Goal: Information Seeking & Learning: Learn about a topic

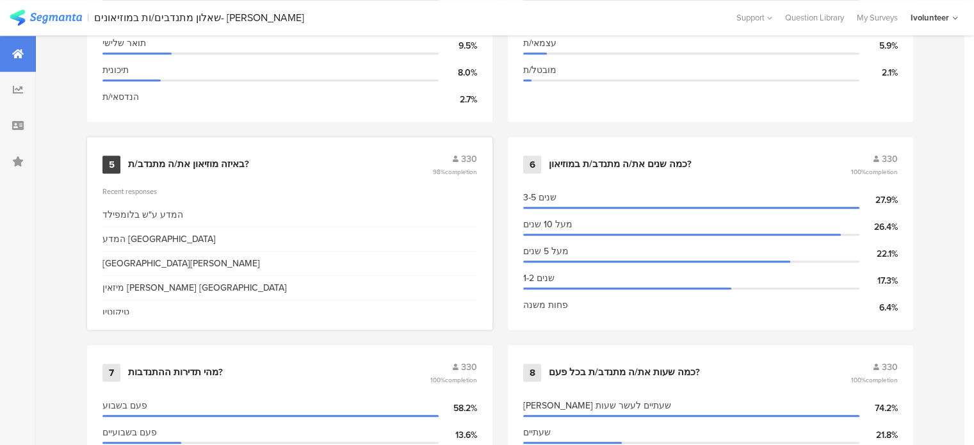
scroll to position [960, 0]
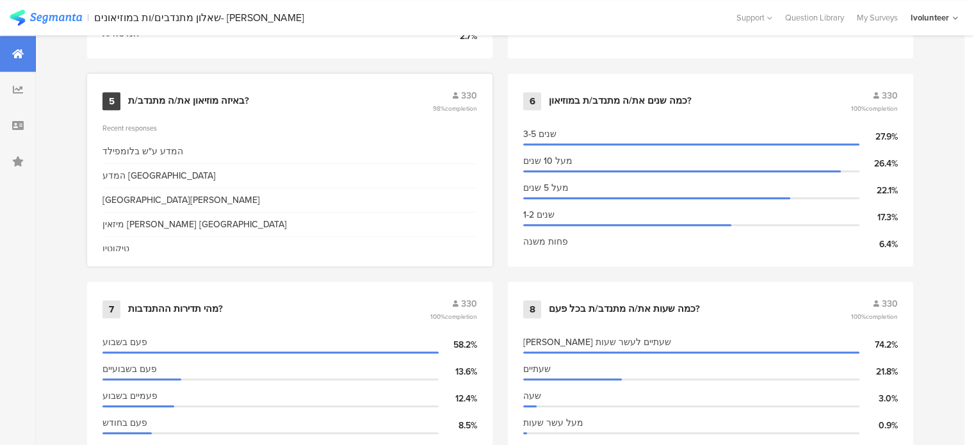
click at [207, 98] on div "באיזה מוזיאון את/ה מתנדב/ת?" at bounding box center [188, 101] width 121 height 13
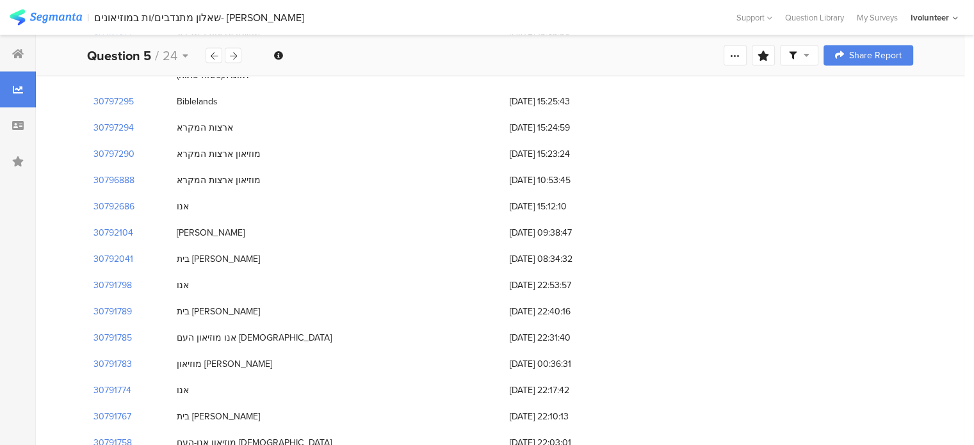
scroll to position [7589, 0]
